Goal: Task Accomplishment & Management: Manage account settings

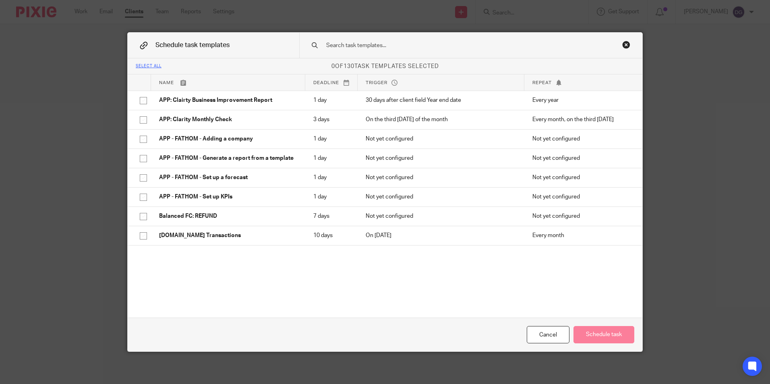
click at [624, 48] on div "Close this dialog window" at bounding box center [626, 45] width 8 height 8
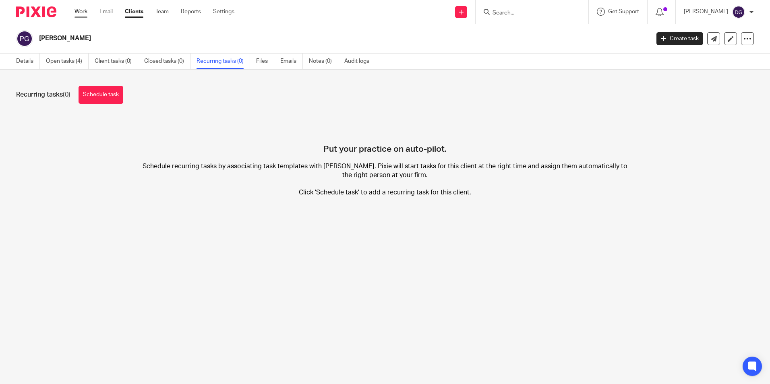
click at [86, 15] on link "Work" at bounding box center [80, 12] width 13 height 8
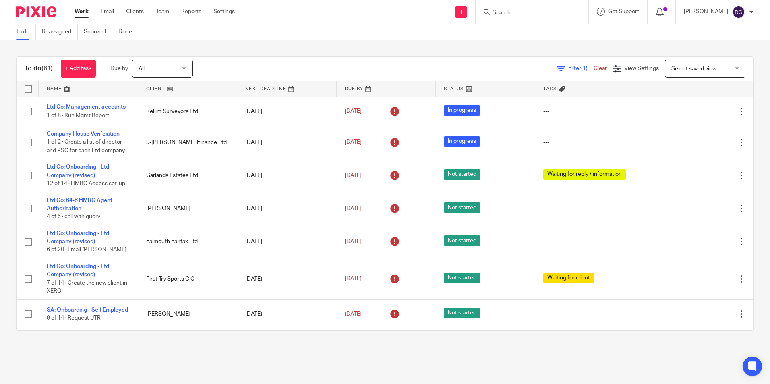
click at [527, 7] on form at bounding box center [535, 12] width 86 height 10
click at [527, 10] on input "Search" at bounding box center [528, 13] width 72 height 7
type input "i"
type input "n"
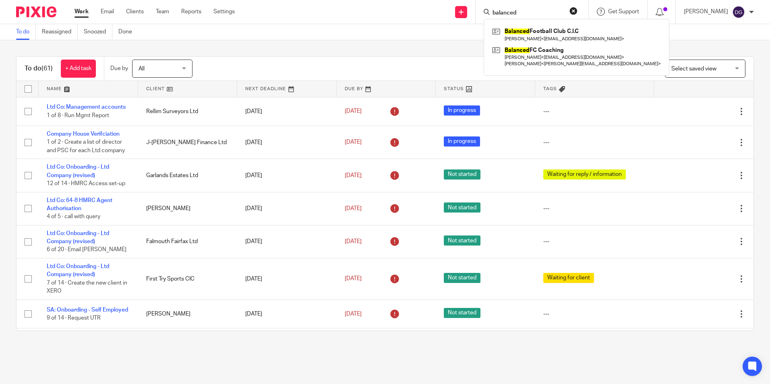
type input "balanced"
click button "submit" at bounding box center [0, 0] width 0 height 0
click at [533, 31] on link at bounding box center [576, 34] width 173 height 19
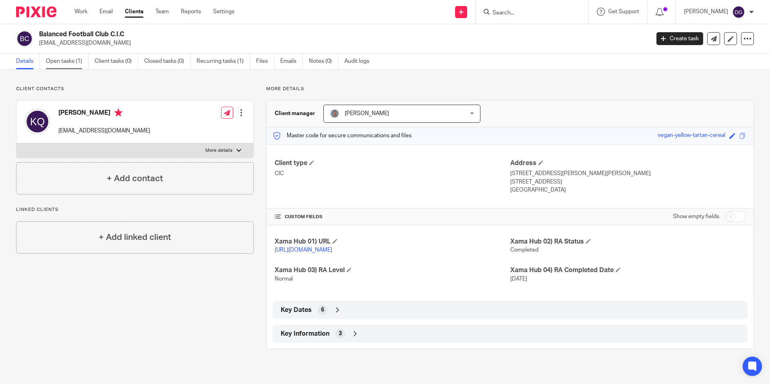
click at [78, 67] on link "Open tasks (1)" at bounding box center [67, 62] width 43 height 16
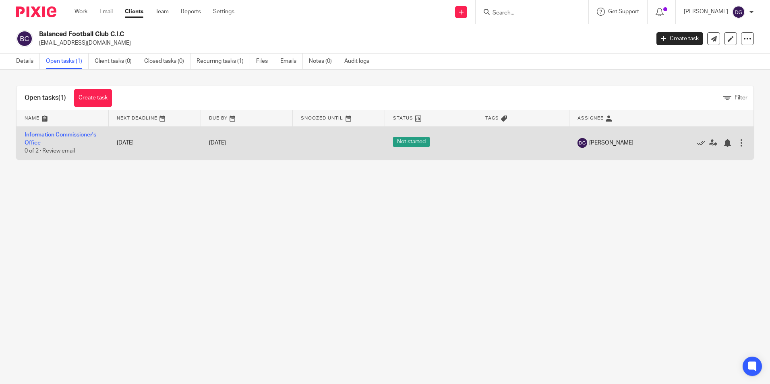
click at [66, 136] on link "Information Commissioner's Office" at bounding box center [61, 139] width 72 height 14
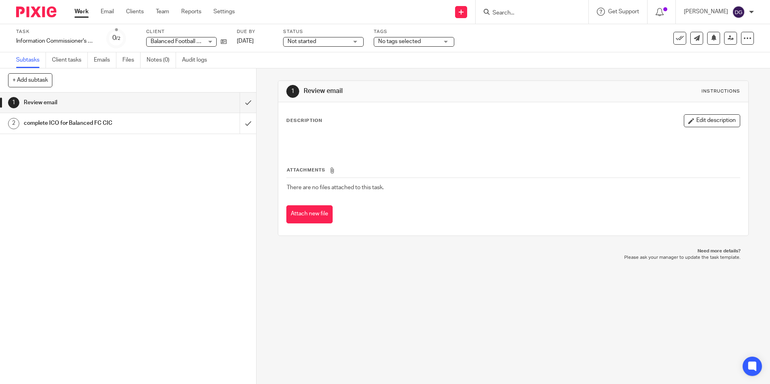
click at [72, 122] on h1 "complete ICO for Balanced FC CIC" at bounding box center [93, 123] width 139 height 12
